Goal: Information Seeking & Learning: Check status

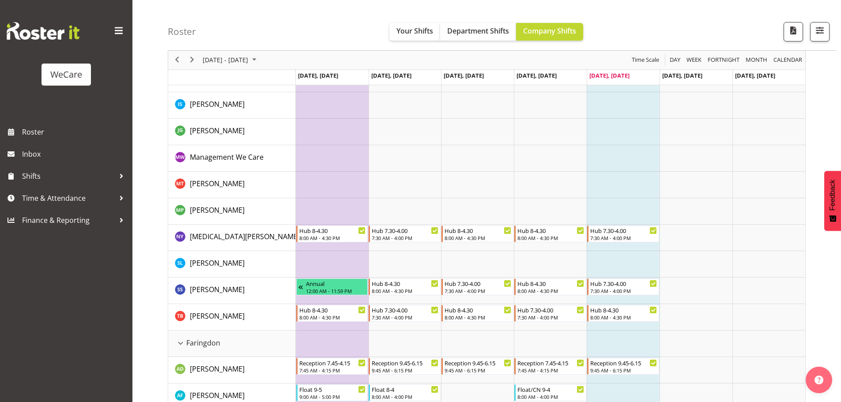
scroll to position [88, 0]
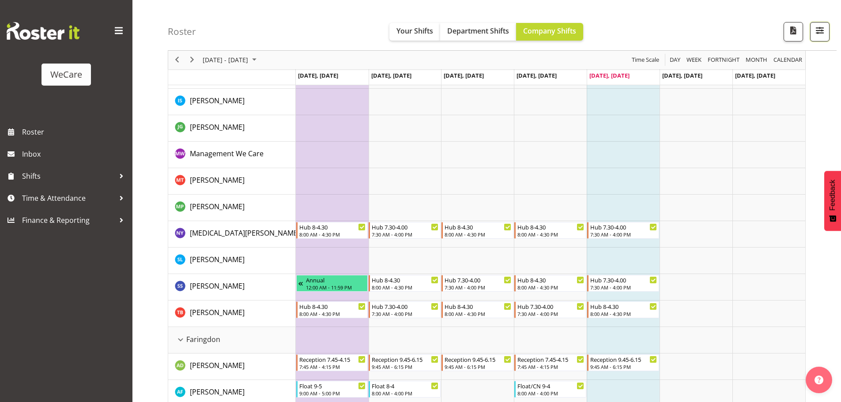
click at [820, 28] on span "button" at bounding box center [819, 30] width 11 height 11
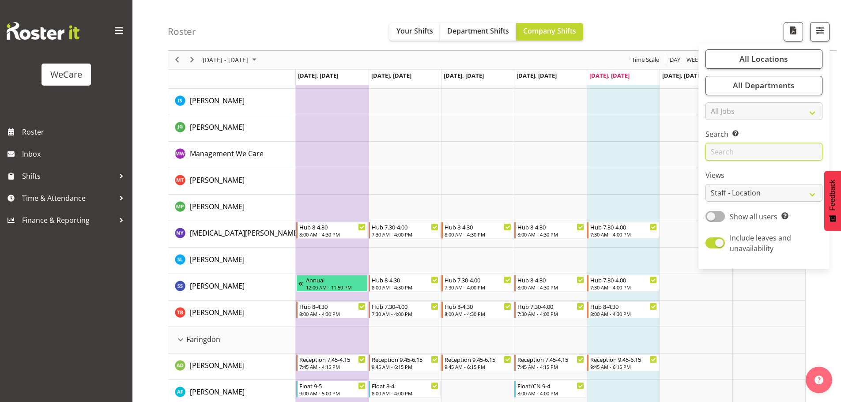
click at [742, 153] on input "text" at bounding box center [763, 152] width 117 height 18
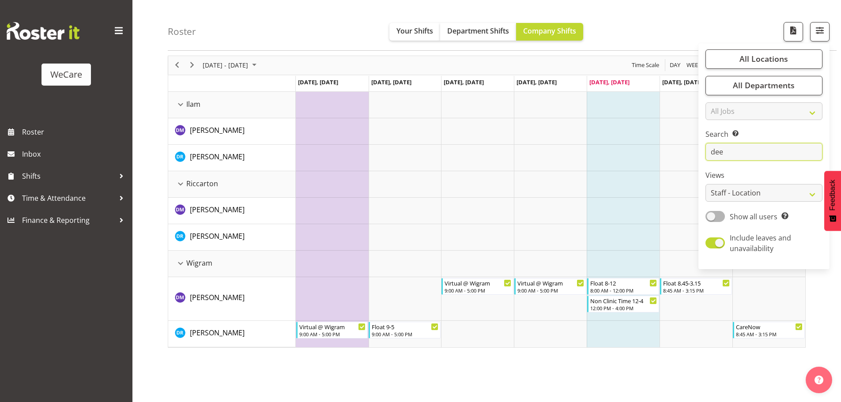
scroll to position [0, 0]
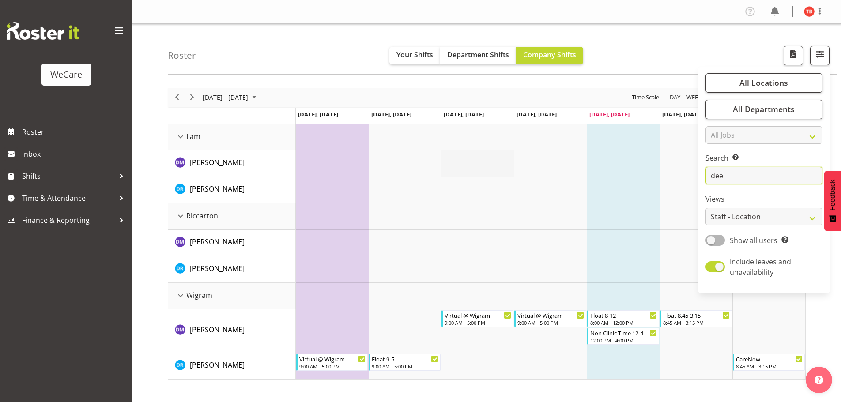
type input "dee"
click at [489, 176] on td "Timeline Week of September 26, 2025" at bounding box center [477, 164] width 73 height 26
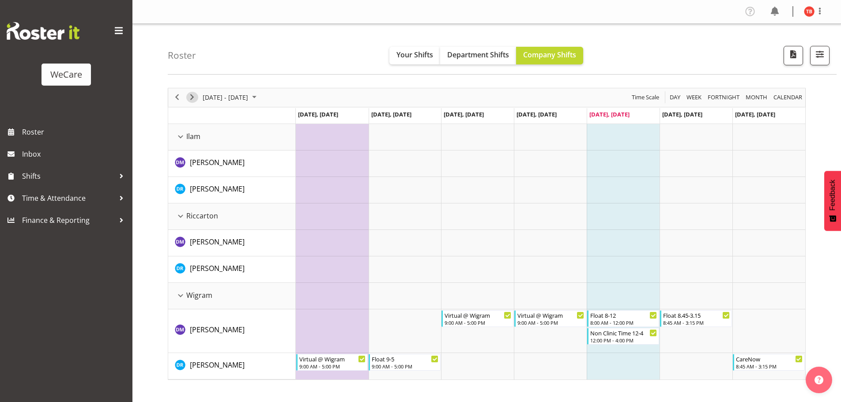
click at [191, 98] on span "Next" at bounding box center [192, 97] width 11 height 11
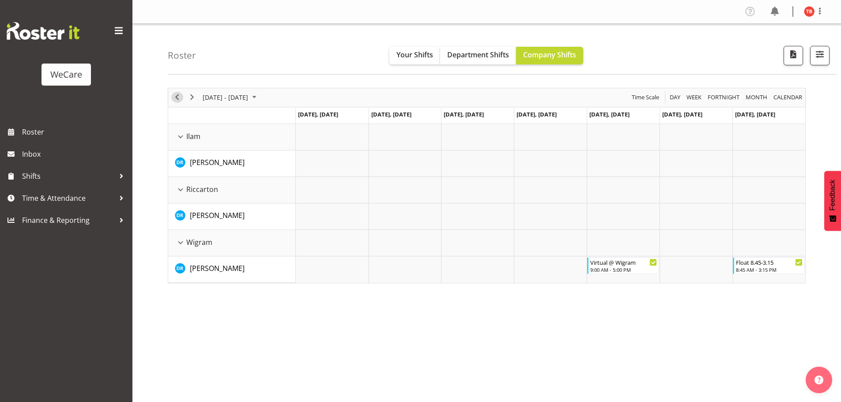
click at [180, 94] on span "Previous" at bounding box center [177, 97] width 11 height 11
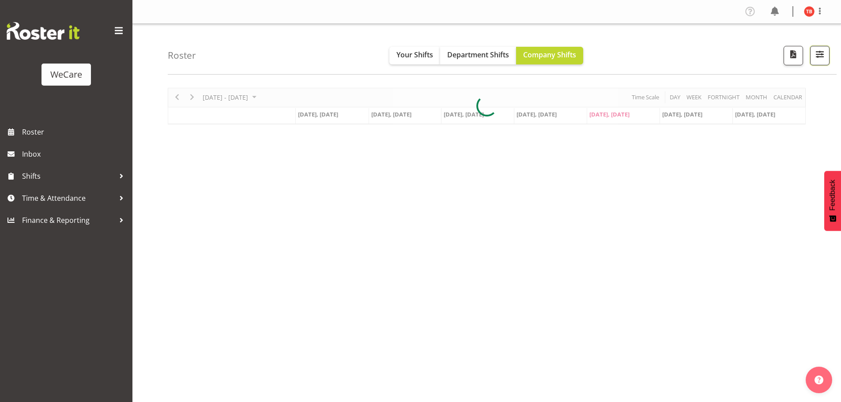
click at [827, 58] on button "button" at bounding box center [819, 55] width 19 height 19
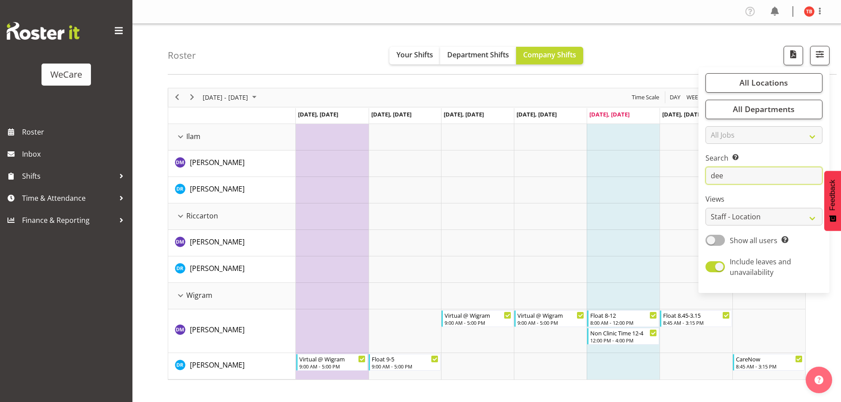
drag, startPoint x: 746, startPoint y: 177, endPoint x: 710, endPoint y: 177, distance: 36.2
click at [710, 177] on input "dee" at bounding box center [763, 176] width 117 height 18
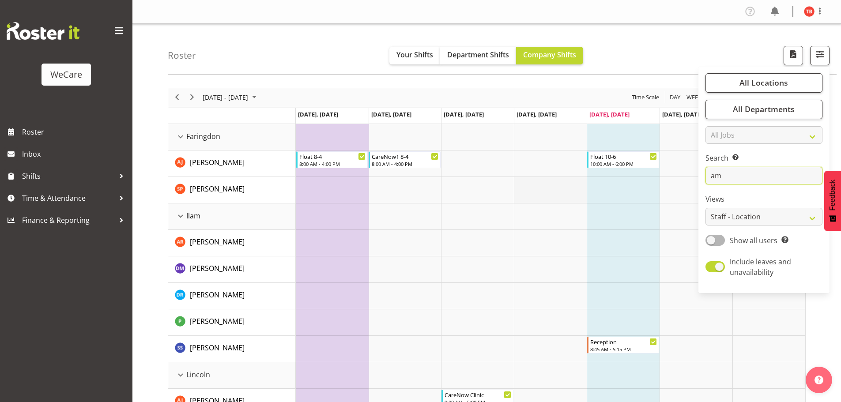
type input "am"
drag, startPoint x: 553, startPoint y: 199, endPoint x: 457, endPoint y: 195, distance: 96.3
click at [553, 199] on td "Timeline Week of September 26, 2025" at bounding box center [550, 190] width 73 height 26
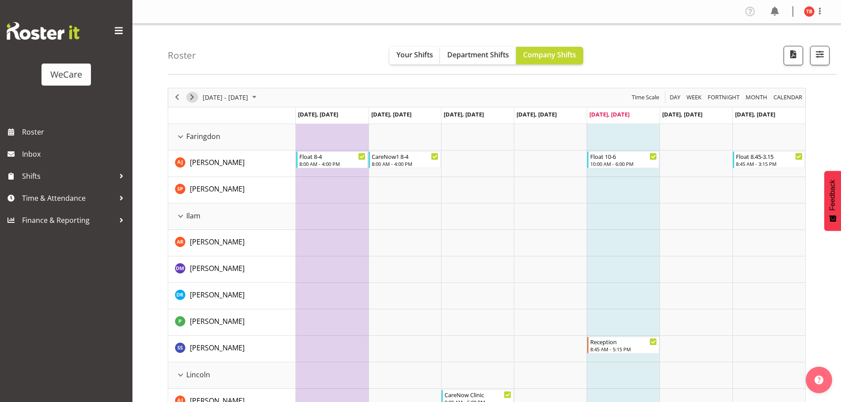
click at [196, 99] on span "Next" at bounding box center [192, 97] width 11 height 11
